Goal: Find specific page/section: Find specific page/section

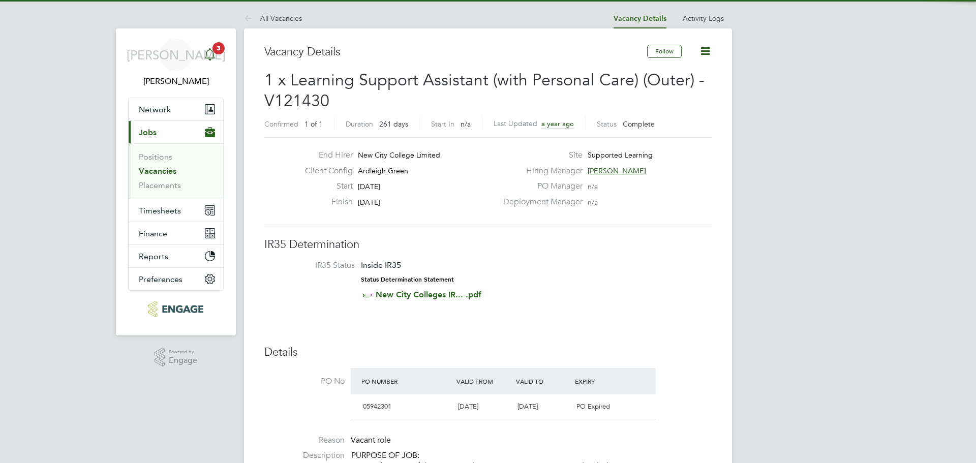
click at [220, 52] on span "3" at bounding box center [219, 48] width 12 height 12
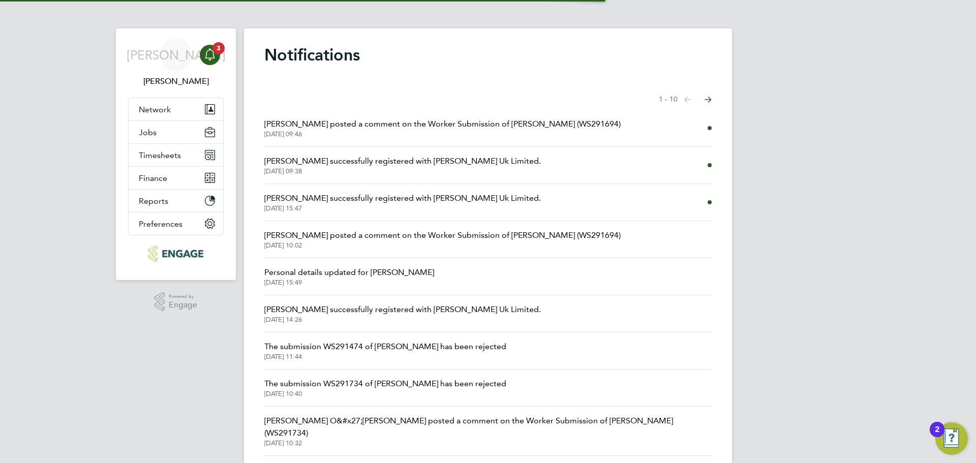
click at [366, 132] on span "[DATE] 09:46" at bounding box center [442, 134] width 356 height 8
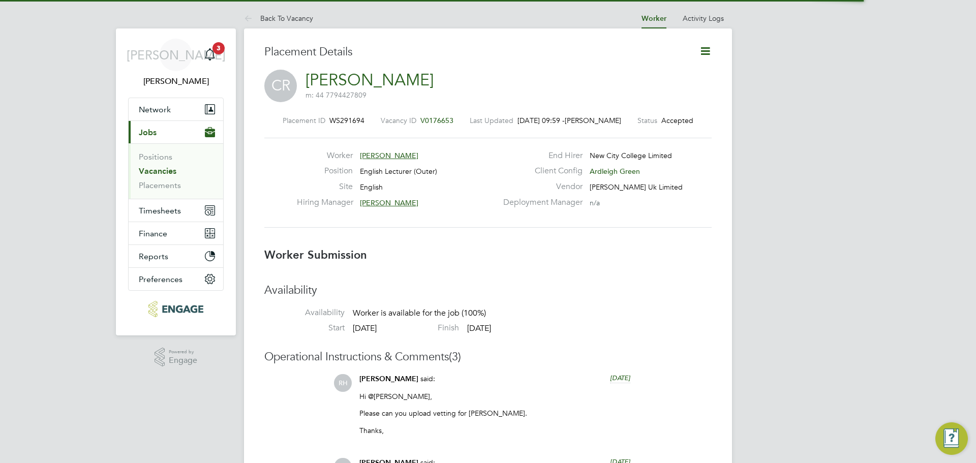
scroll to position [16, 201]
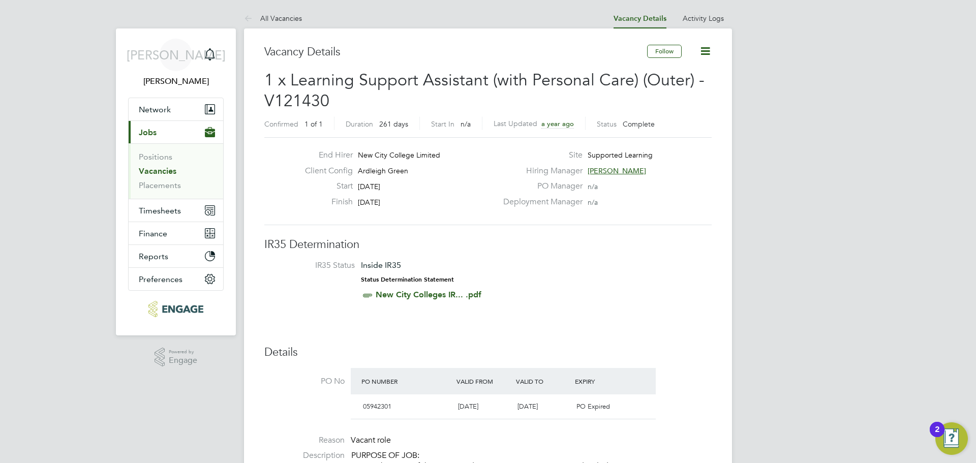
click at [163, 169] on link "Vacancies" at bounding box center [158, 171] width 38 height 10
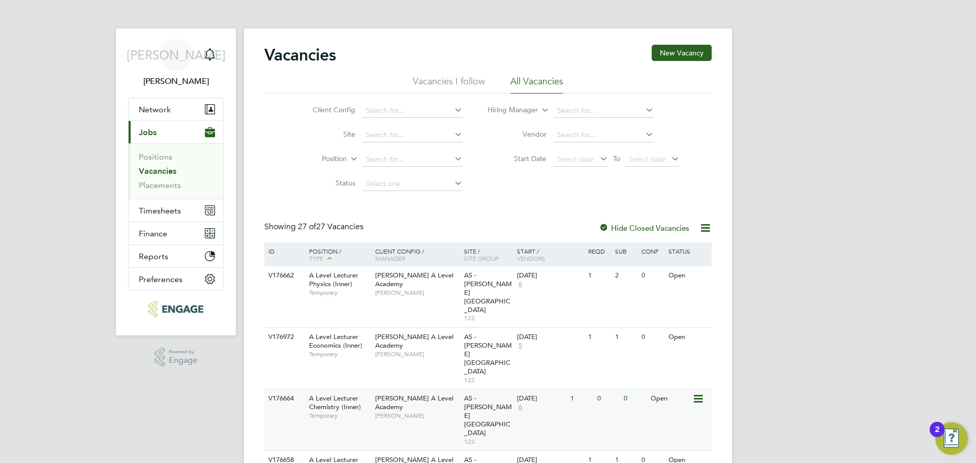
click at [364, 389] on div "A Level Lecturer Chemistry (Inner) Temporary" at bounding box center [336, 406] width 71 height 35
